Goal: Download file/media

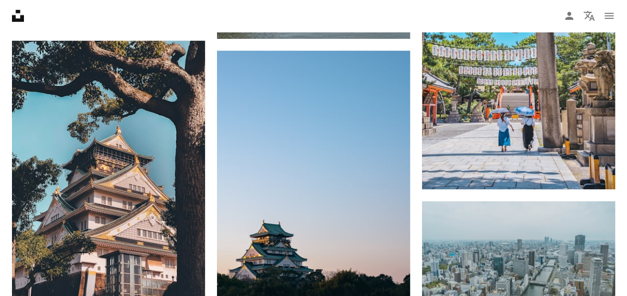
scroll to position [1389, 0]
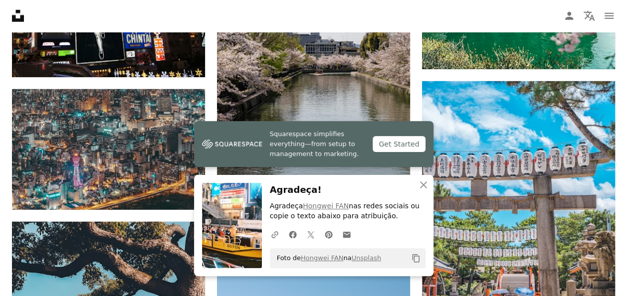
scroll to position [1256, 0]
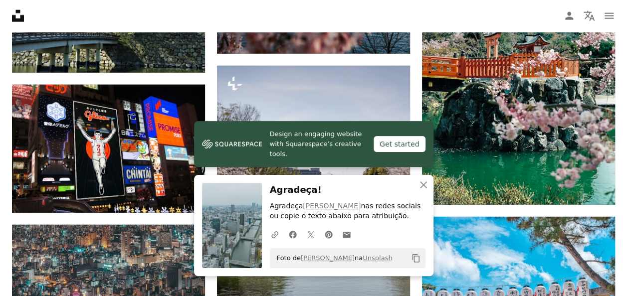
scroll to position [1189, 0]
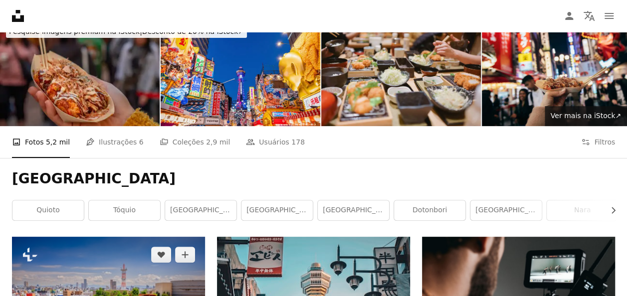
scroll to position [0, 0]
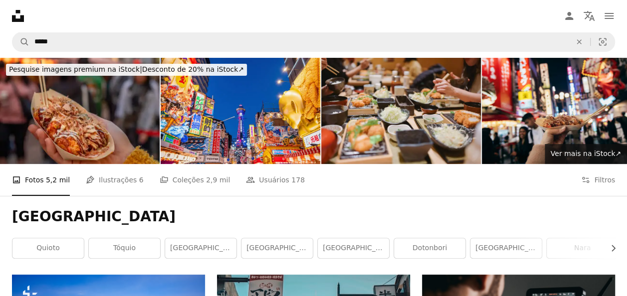
click at [263, 208] on h1 "[GEOGRAPHIC_DATA]" at bounding box center [313, 217] width 603 height 18
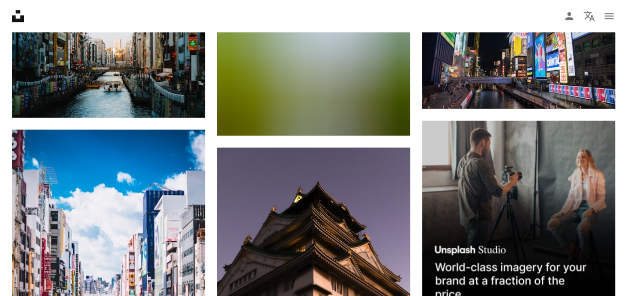
scroll to position [4386, 0]
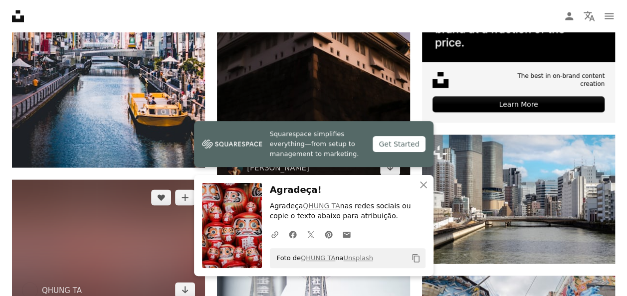
scroll to position [4652, 0]
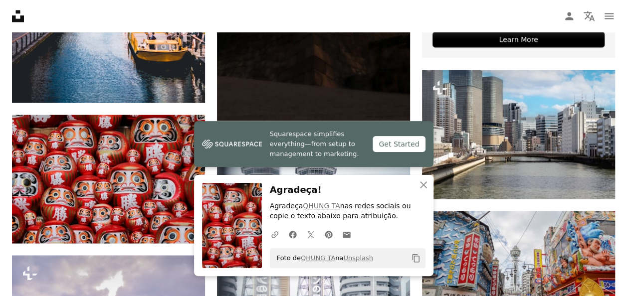
drag, startPoint x: 343, startPoint y: 190, endPoint x: 356, endPoint y: 190, distance: 13.0
click at [343, 190] on h3 "Agradeça!" at bounding box center [348, 190] width 156 height 14
click at [425, 188] on icon "An X shape" at bounding box center [423, 185] width 12 height 12
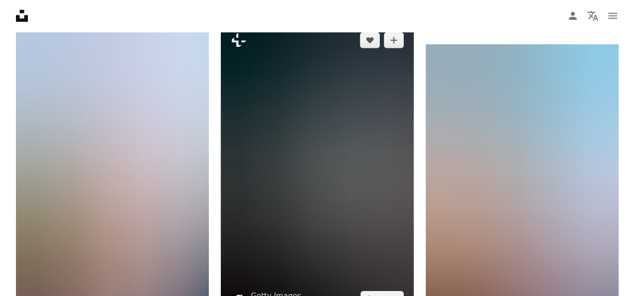
scroll to position [5051, 0]
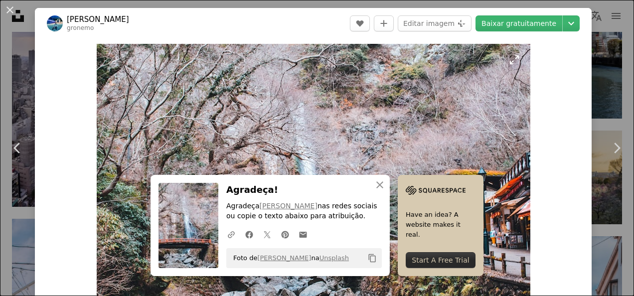
scroll to position [171, 0]
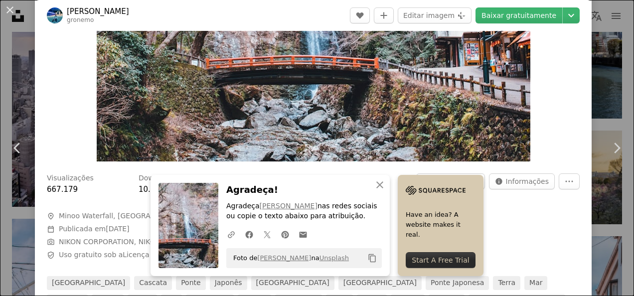
click at [293, 237] on span "Camera NIKON CORPORATION, NIKON D5300" at bounding box center [196, 242] width 299 height 10
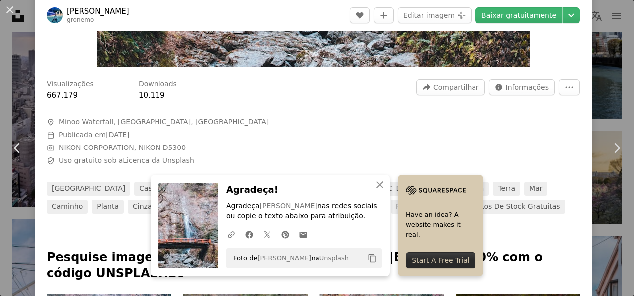
click at [108, 126] on span "Minoo Waterfall, [GEOGRAPHIC_DATA], [GEOGRAPHIC_DATA]" at bounding box center [164, 122] width 210 height 10
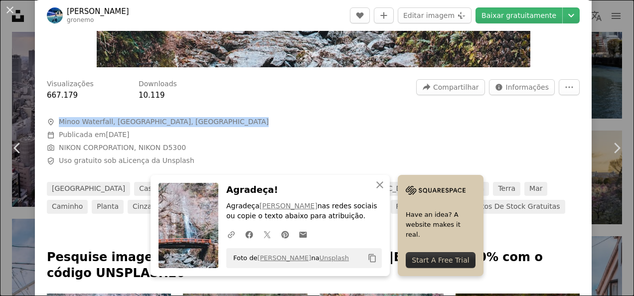
click at [108, 126] on span "Minoo Waterfall, [GEOGRAPHIC_DATA], [GEOGRAPHIC_DATA]" at bounding box center [164, 122] width 210 height 10
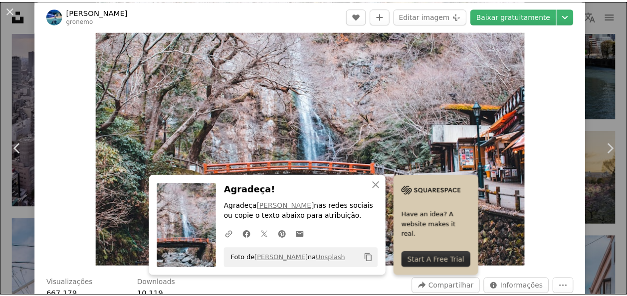
scroll to position [0, 0]
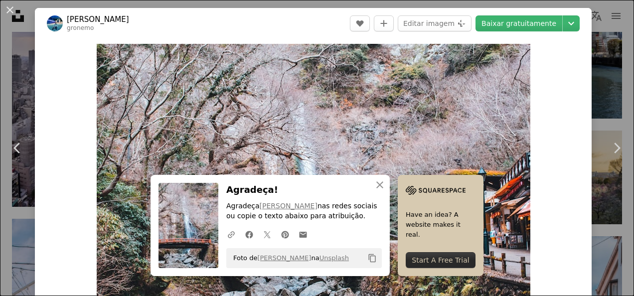
click at [600, 91] on div "An X shape Chevron left Chevron right An X shape Fechar Agradeça! Agradeça [PER…" at bounding box center [317, 148] width 634 height 296
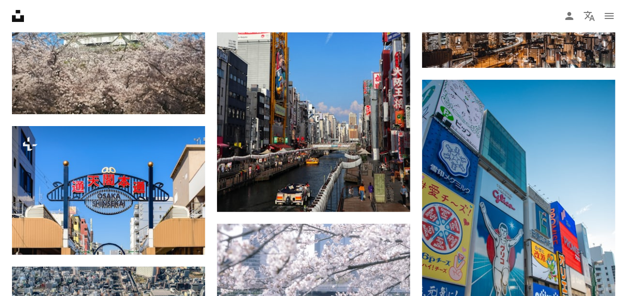
scroll to position [5715, 0]
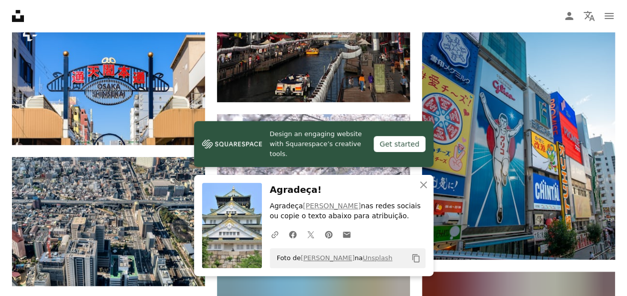
scroll to position [5848, 0]
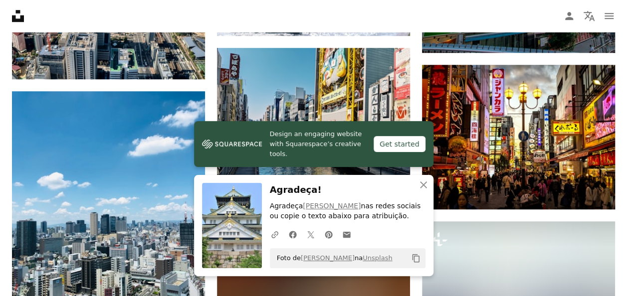
scroll to position [5915, 0]
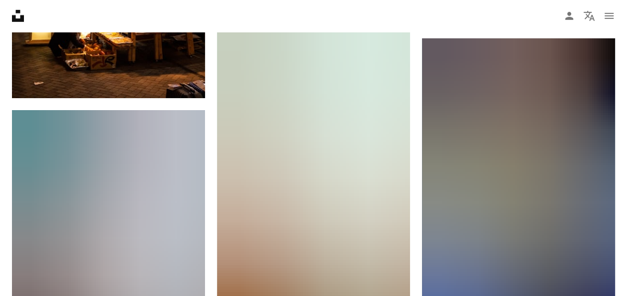
scroll to position [7444, 0]
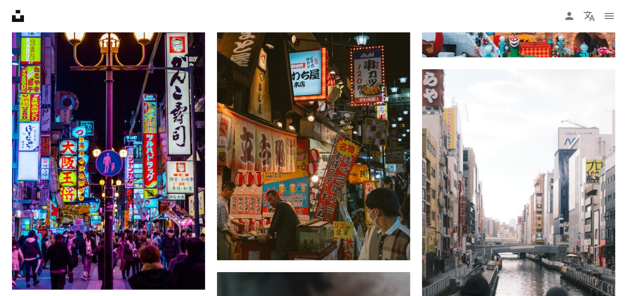
scroll to position [7510, 0]
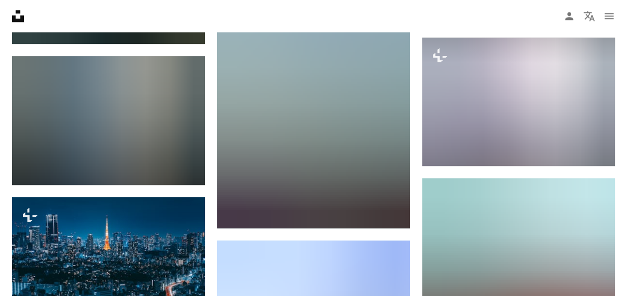
scroll to position [8307, 0]
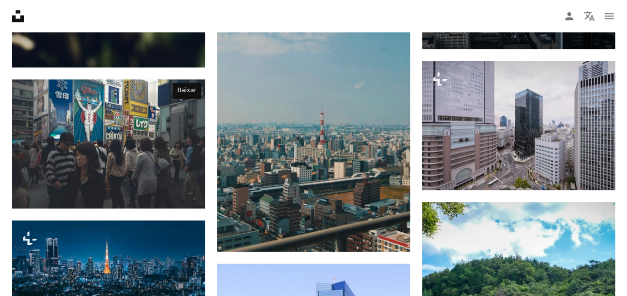
drag, startPoint x: 188, startPoint y: 110, endPoint x: 188, endPoint y: 122, distance: 11.5
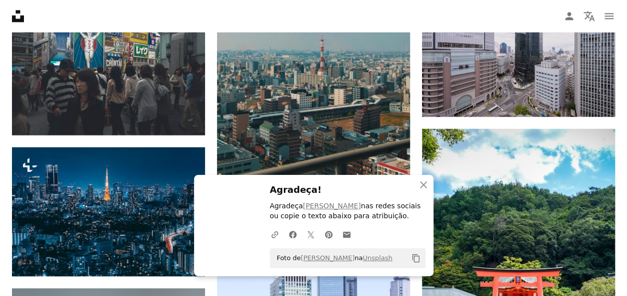
scroll to position [8440, 0]
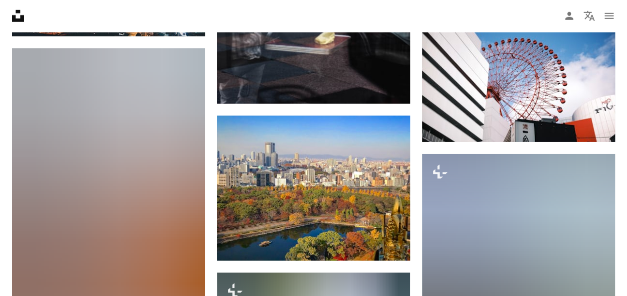
scroll to position [8972, 0]
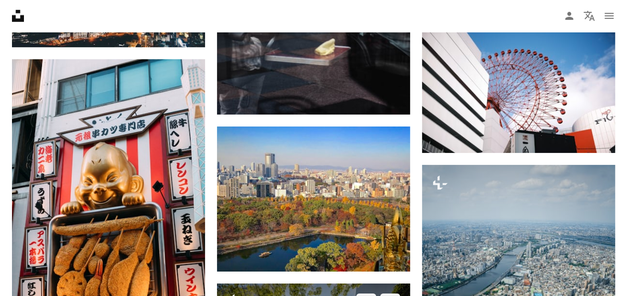
scroll to position [9039, 0]
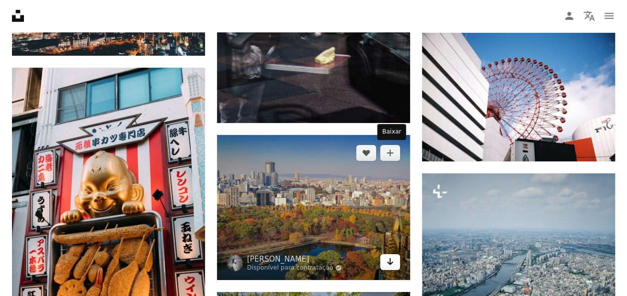
click at [385, 254] on link "Arrow pointing down" at bounding box center [390, 262] width 20 height 16
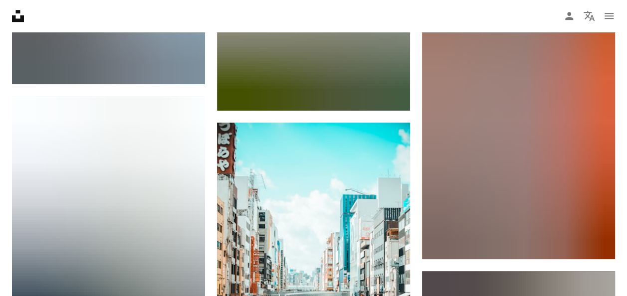
scroll to position [9703, 0]
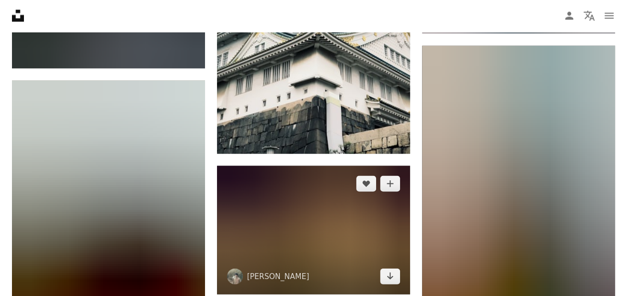
scroll to position [10368, 0]
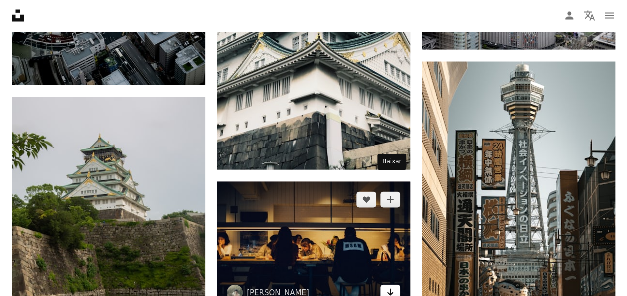
click at [384, 285] on link "Arrow pointing down" at bounding box center [390, 293] width 20 height 16
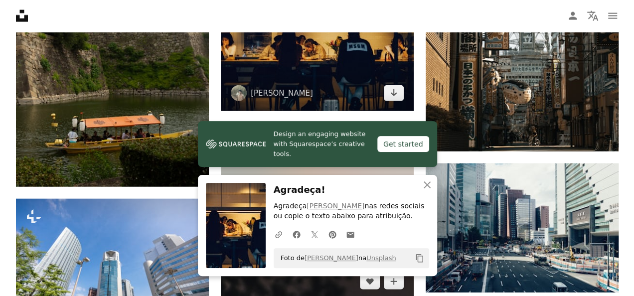
scroll to position [10501, 0]
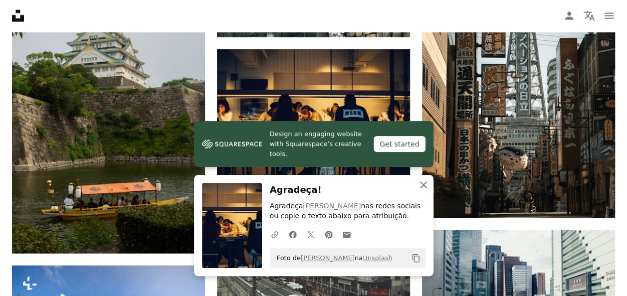
click at [426, 183] on icon "An X shape" at bounding box center [423, 185] width 12 height 12
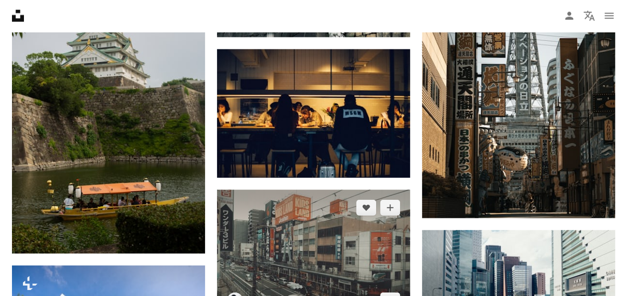
click at [361, 190] on img at bounding box center [313, 254] width 193 height 128
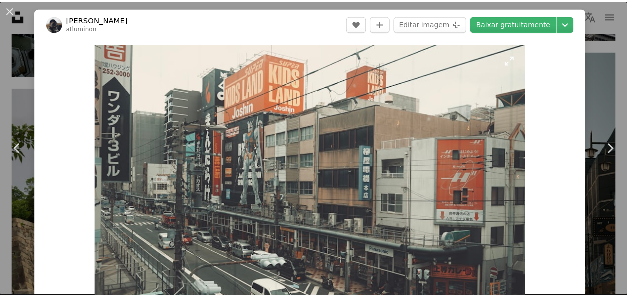
scroll to position [199, 0]
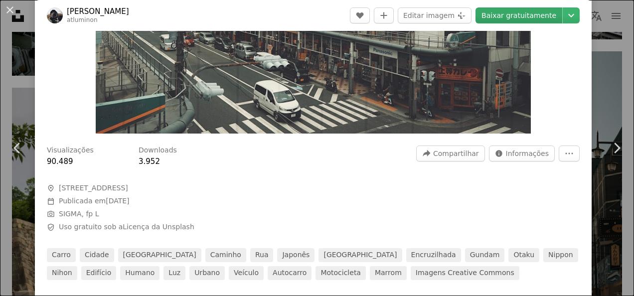
click at [507, 15] on link "Baixar gratuitamente" at bounding box center [519, 15] width 87 height 16
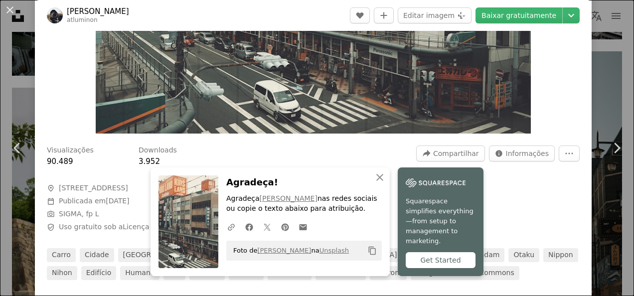
click at [595, 83] on div "An X shape Chevron left Chevron right An X shape Fechar Agradeça! Agradeça [PER…" at bounding box center [317, 148] width 634 height 296
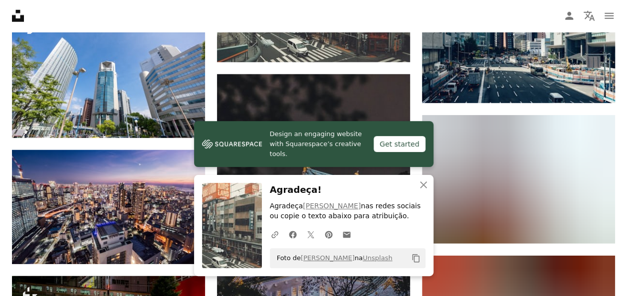
scroll to position [10700, 0]
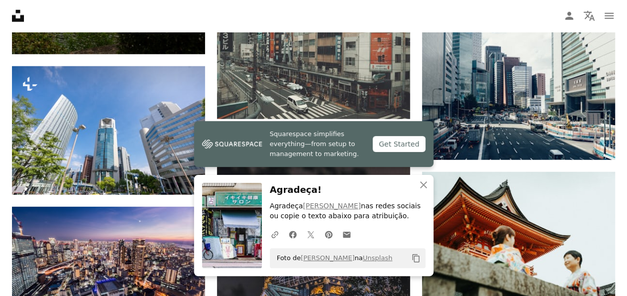
scroll to position [10899, 0]
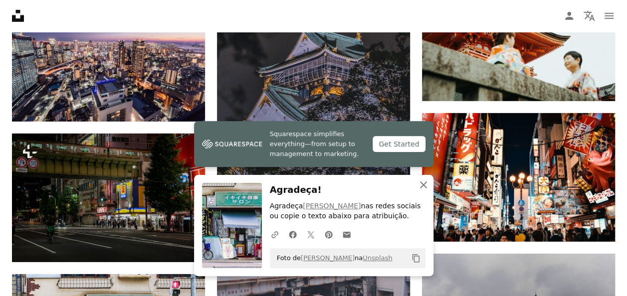
click at [423, 186] on icon "button" at bounding box center [423, 184] width 7 height 7
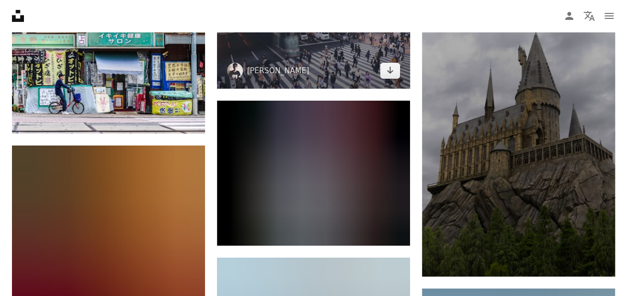
scroll to position [11099, 0]
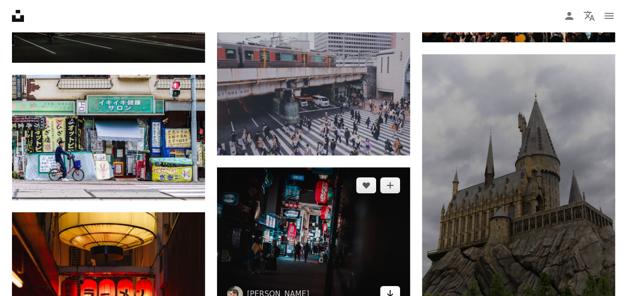
click at [395, 286] on link "Arrow pointing down" at bounding box center [390, 294] width 20 height 16
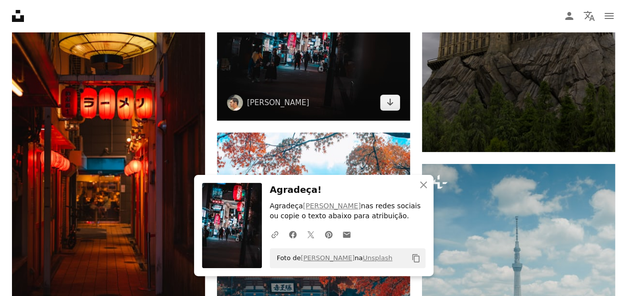
scroll to position [11298, 0]
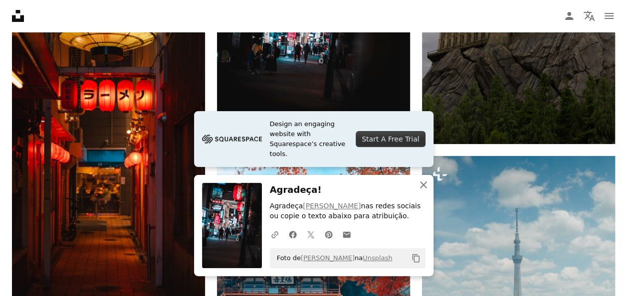
click at [420, 189] on icon "An X shape" at bounding box center [423, 185] width 12 height 12
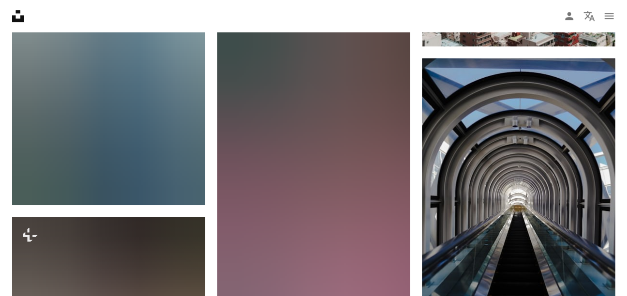
scroll to position [11764, 0]
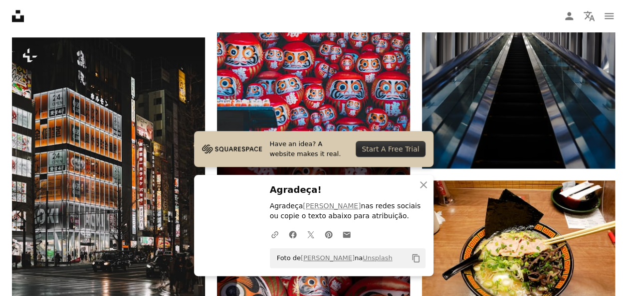
scroll to position [11963, 0]
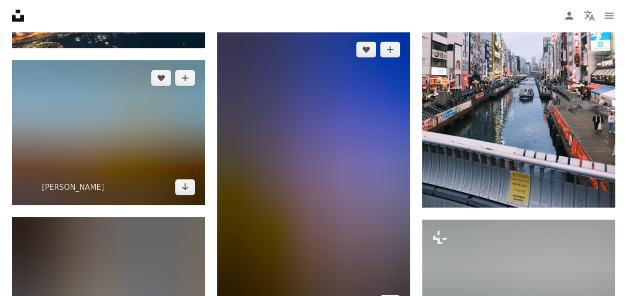
scroll to position [12494, 0]
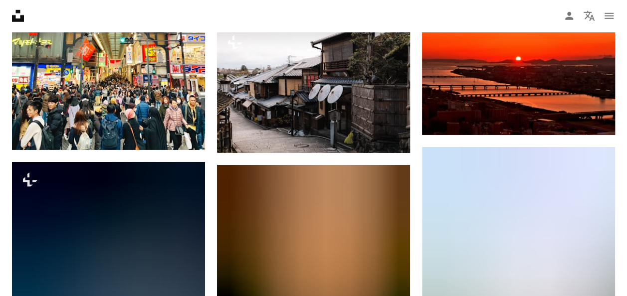
scroll to position [12628, 0]
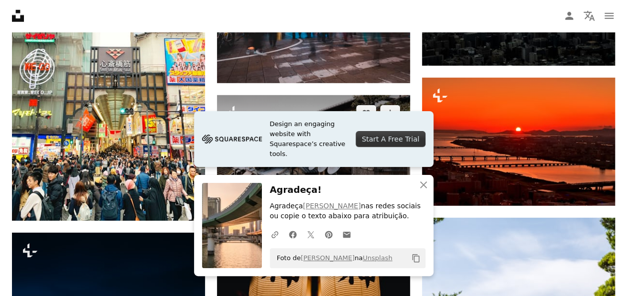
scroll to position [12761, 0]
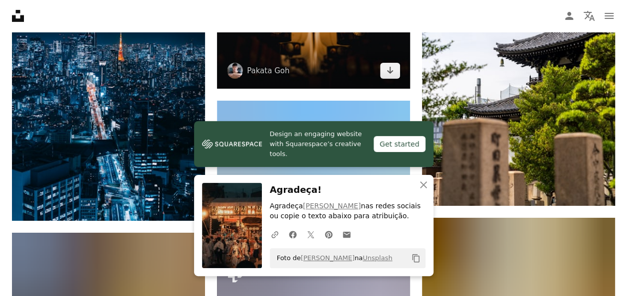
scroll to position [13026, 0]
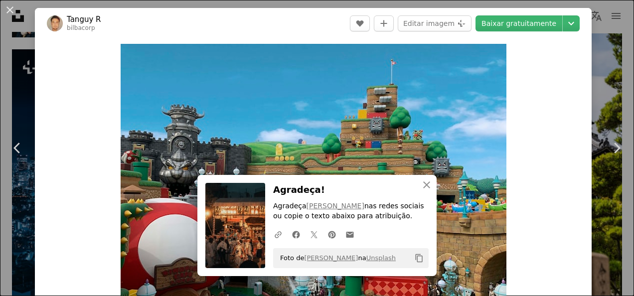
click at [528, 137] on div "Zoom in" at bounding box center [313, 189] width 557 height 300
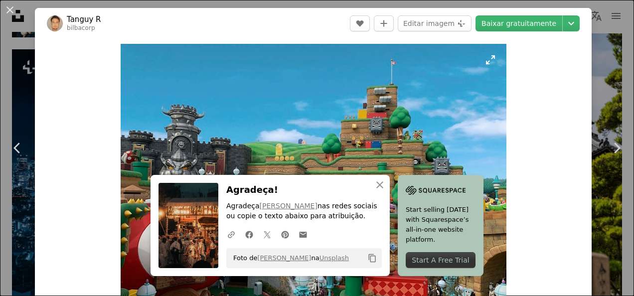
scroll to position [133, 0]
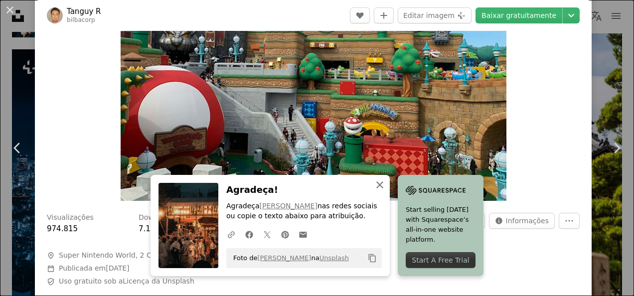
click at [386, 186] on icon "An X shape" at bounding box center [380, 185] width 12 height 12
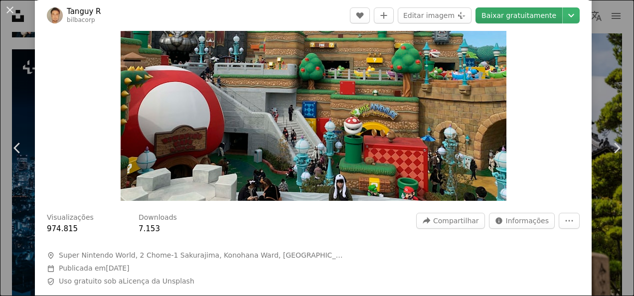
click at [535, 10] on link "Baixar gratuitamente" at bounding box center [519, 15] width 87 height 16
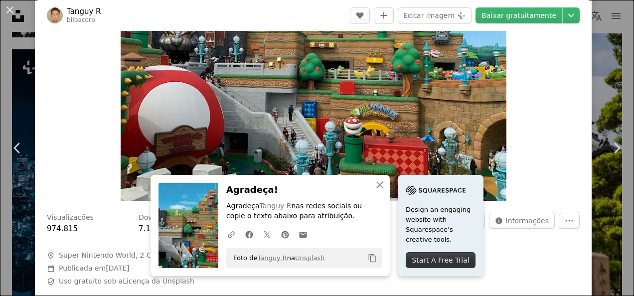
click at [4, 63] on div "An X shape Chevron left Chevron right An X shape Fechar Agradeça! Agradeça Tang…" at bounding box center [317, 148] width 634 height 296
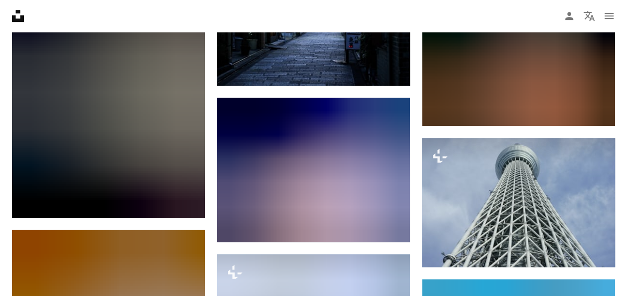
scroll to position [13425, 0]
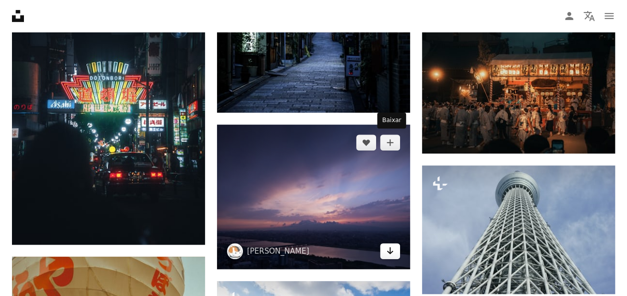
click at [390, 245] on icon "Arrow pointing down" at bounding box center [390, 251] width 8 height 12
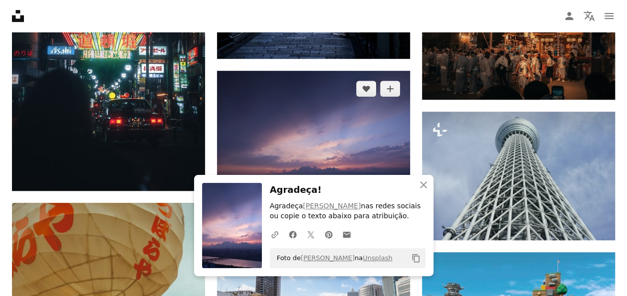
scroll to position [13558, 0]
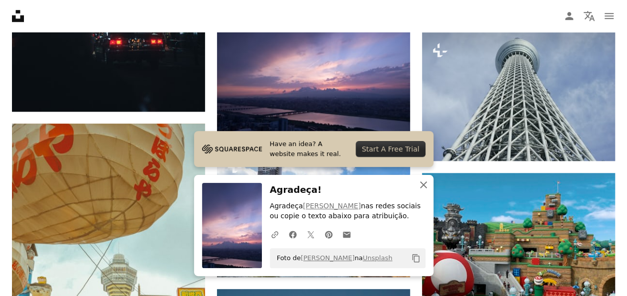
click at [421, 185] on icon "An X shape" at bounding box center [423, 185] width 12 height 12
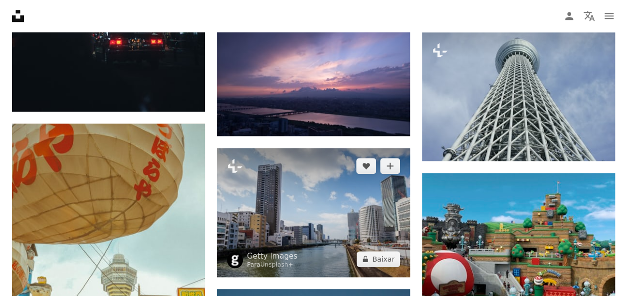
scroll to position [13425, 0]
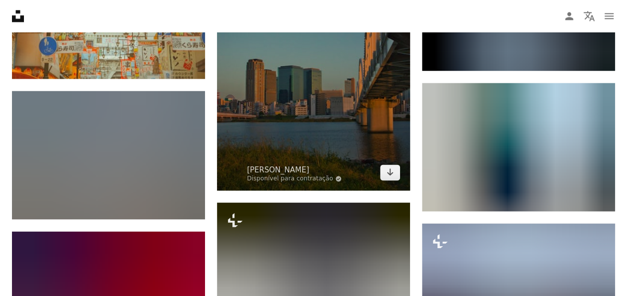
scroll to position [13957, 0]
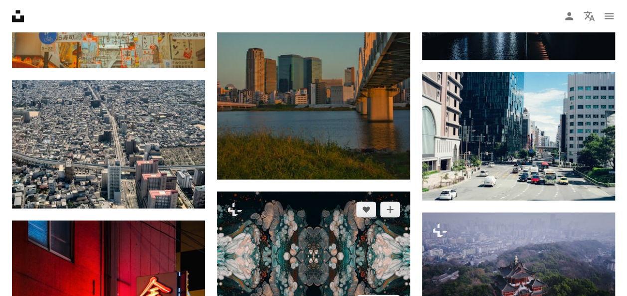
click at [384, 191] on img at bounding box center [313, 255] width 193 height 129
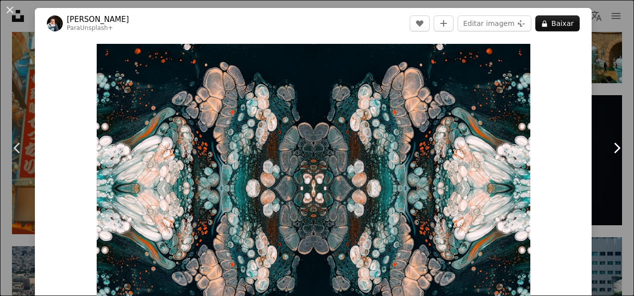
click at [605, 123] on link "Chevron right" at bounding box center [616, 148] width 35 height 96
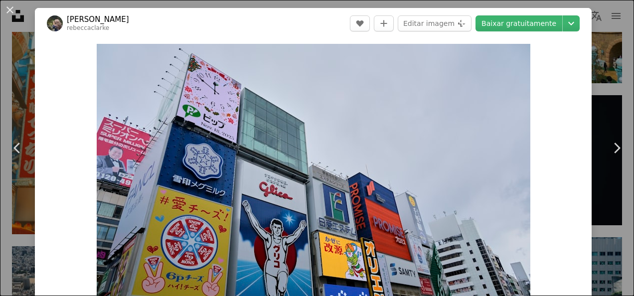
click at [602, 70] on div "An X shape Chevron left Chevron right [PERSON_NAME] rebeccaclarke A heart A plu…" at bounding box center [317, 148] width 634 height 296
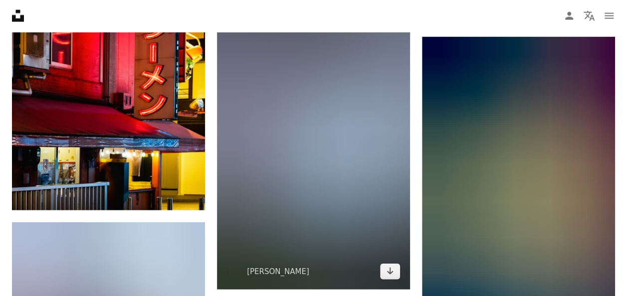
scroll to position [14422, 0]
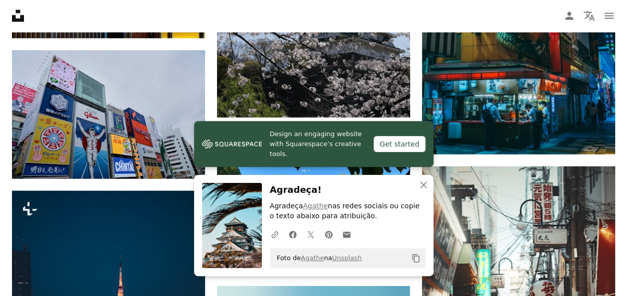
scroll to position [14488, 0]
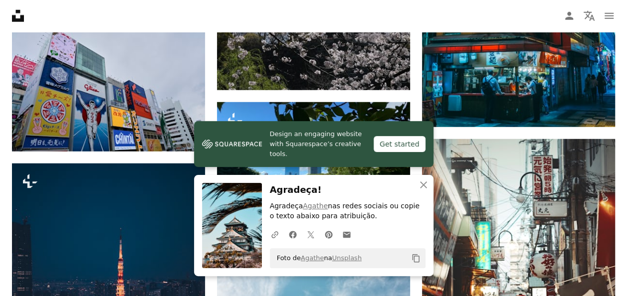
click at [415, 184] on button "An X shape Fechar" at bounding box center [423, 185] width 20 height 20
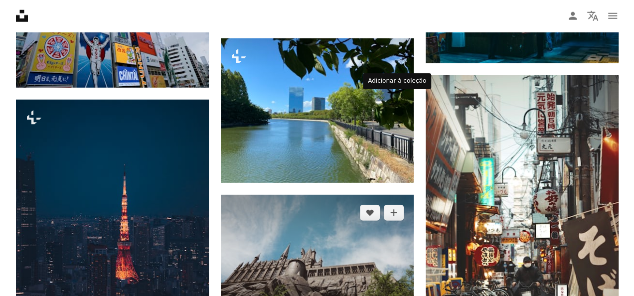
scroll to position [14555, 0]
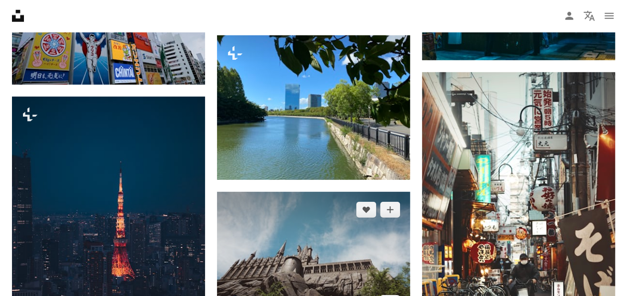
click at [376, 192] on img at bounding box center [313, 256] width 193 height 129
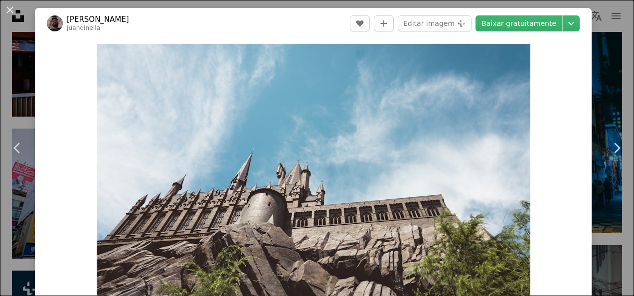
click at [16, 64] on div "An X shape Chevron left Chevron right [PERSON_NAME] A heart A plus sign Editar …" at bounding box center [317, 148] width 634 height 296
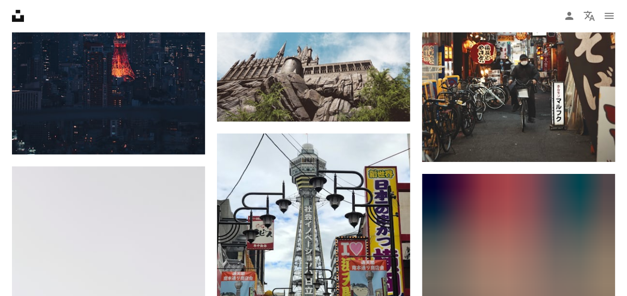
scroll to position [14887, 0]
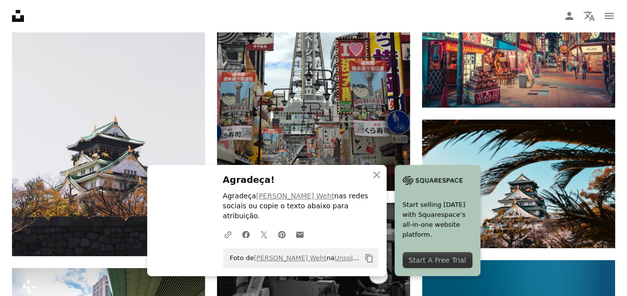
scroll to position [15020, 0]
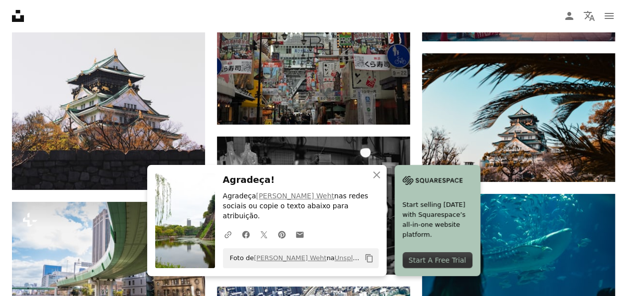
drag, startPoint x: 376, startPoint y: 184, endPoint x: 396, endPoint y: 183, distance: 20.5
click at [376, 184] on h3 "Agradeça!" at bounding box center [301, 180] width 156 height 14
click at [382, 181] on icon "An X shape" at bounding box center [376, 175] width 12 height 12
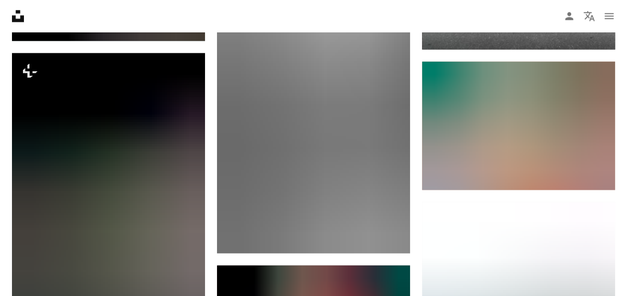
scroll to position [15818, 0]
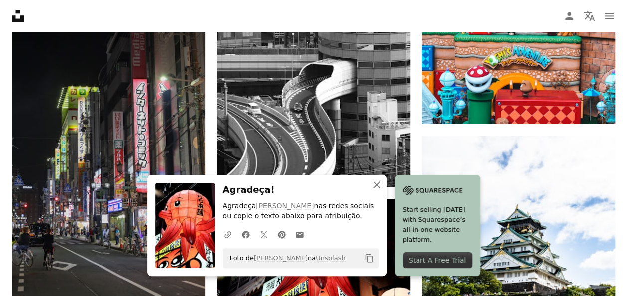
click at [382, 185] on icon "An X shape" at bounding box center [376, 185] width 12 height 12
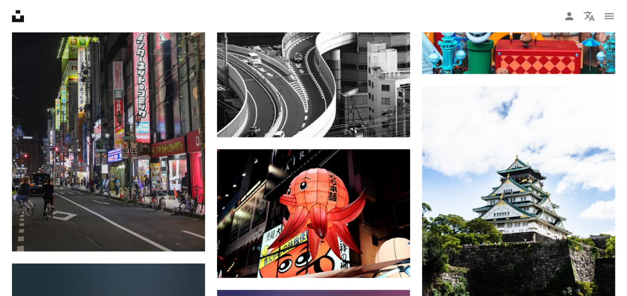
scroll to position [15951, 0]
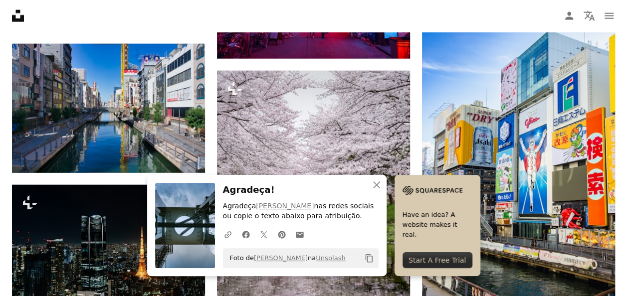
scroll to position [16283, 0]
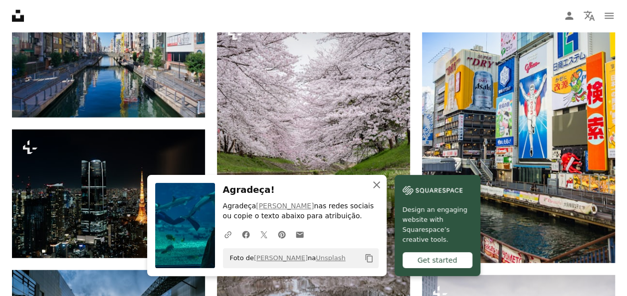
click at [382, 185] on icon "An X shape" at bounding box center [376, 185] width 12 height 12
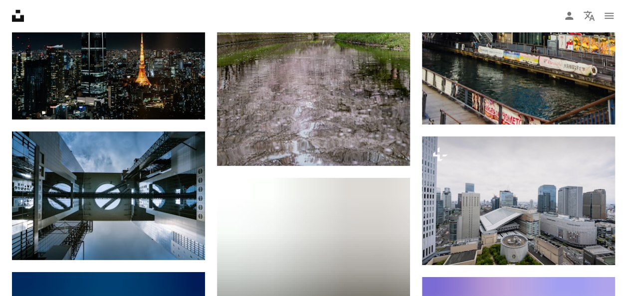
scroll to position [16482, 0]
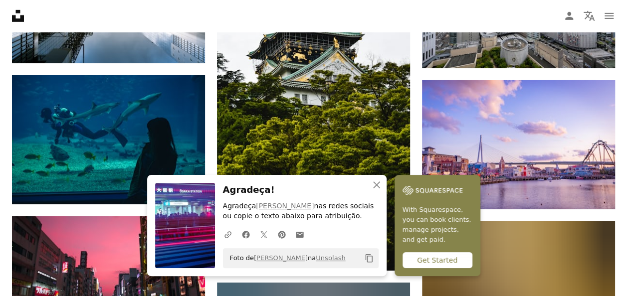
scroll to position [16748, 0]
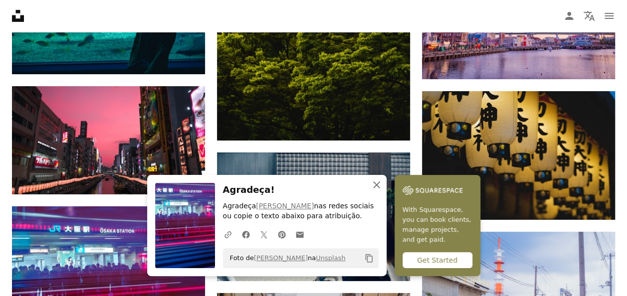
click at [380, 184] on icon "button" at bounding box center [376, 184] width 7 height 7
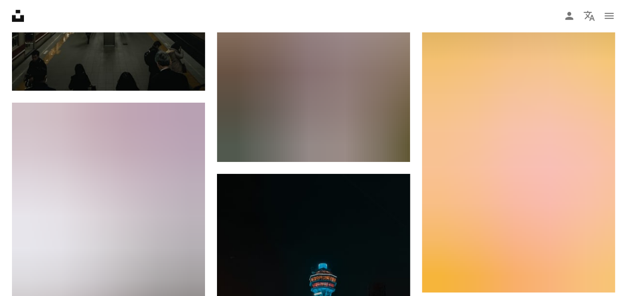
scroll to position [18543, 0]
